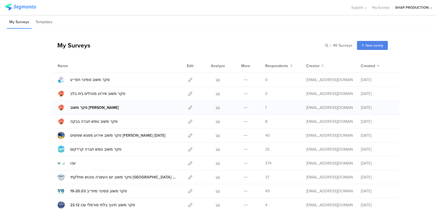
click at [87, 105] on div "סקר משוב [PERSON_NAME]" at bounding box center [94, 108] width 49 height 6
click at [244, 107] on icon at bounding box center [246, 108] width 4 height 4
click at [192, 107] on icon at bounding box center [190, 108] width 4 height 4
click at [190, 92] on icon at bounding box center [190, 94] width 4 height 4
click at [84, 79] on div "סקר משוב סמינר חמ״ע" at bounding box center [89, 80] width 39 height 6
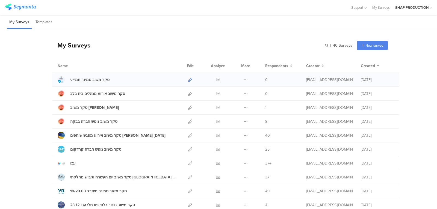
click at [190, 82] on link at bounding box center [190, 80] width 4 height 14
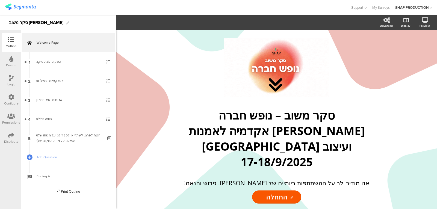
click at [10, 137] on icon at bounding box center [11, 135] width 6 height 6
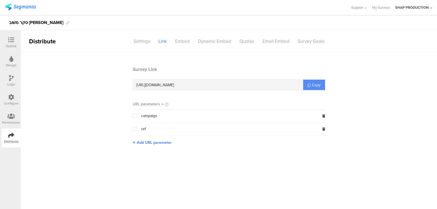
click at [311, 87] on link "Copy" at bounding box center [314, 85] width 22 height 10
click at [324, 82] on link "Copy" at bounding box center [314, 85] width 22 height 10
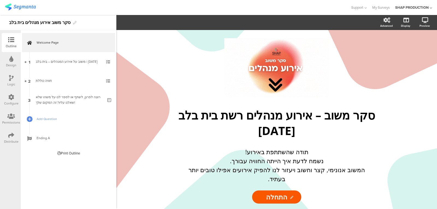
click at [10, 138] on icon at bounding box center [11, 135] width 6 height 6
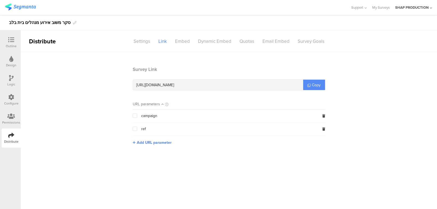
click at [316, 84] on span "Copy" at bounding box center [316, 85] width 9 height 6
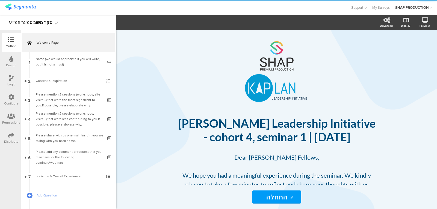
click at [11, 140] on div "Distribute" at bounding box center [11, 141] width 14 height 5
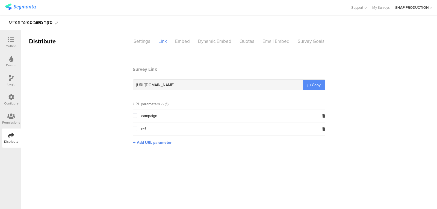
click at [316, 83] on span "Copy" at bounding box center [316, 85] width 9 height 6
